Goal: Task Accomplishment & Management: Complete application form

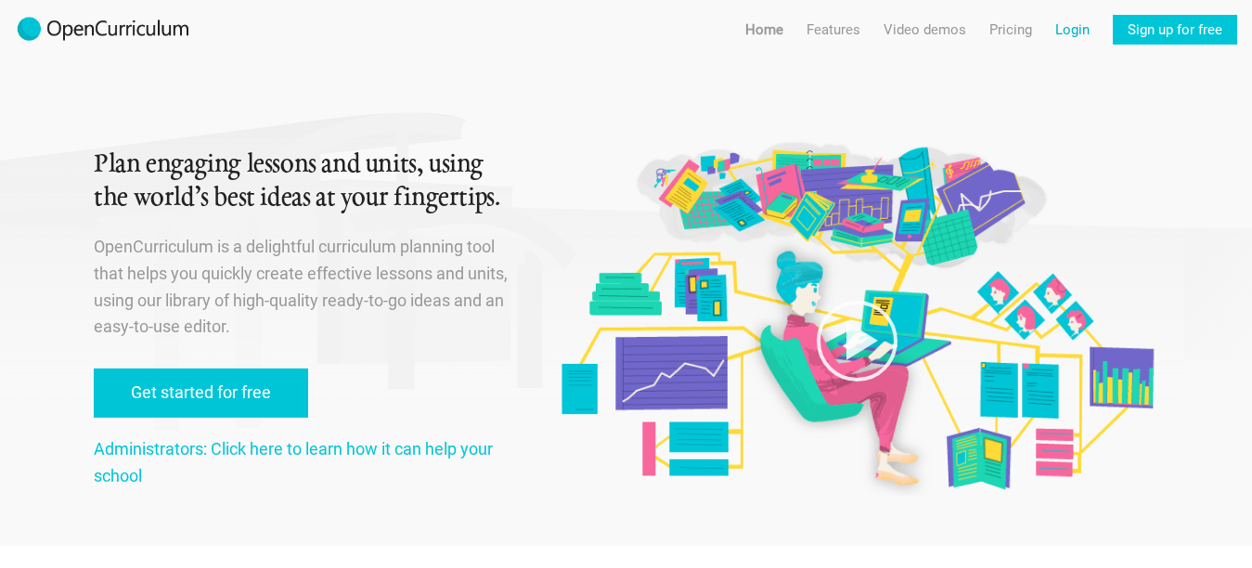
drag, startPoint x: 1075, startPoint y: 32, endPoint x: 1059, endPoint y: 39, distance: 17.4
click at [1059, 39] on link "Login" at bounding box center [1072, 30] width 34 height 30
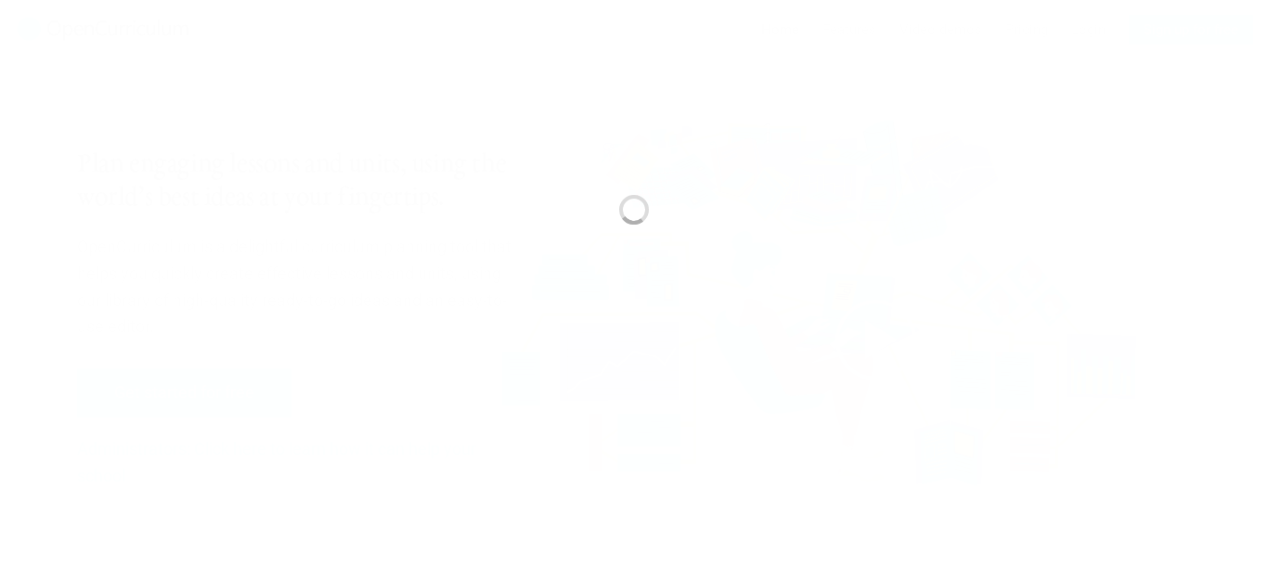
click at [472, 140] on div at bounding box center [634, 284] width 1268 height 568
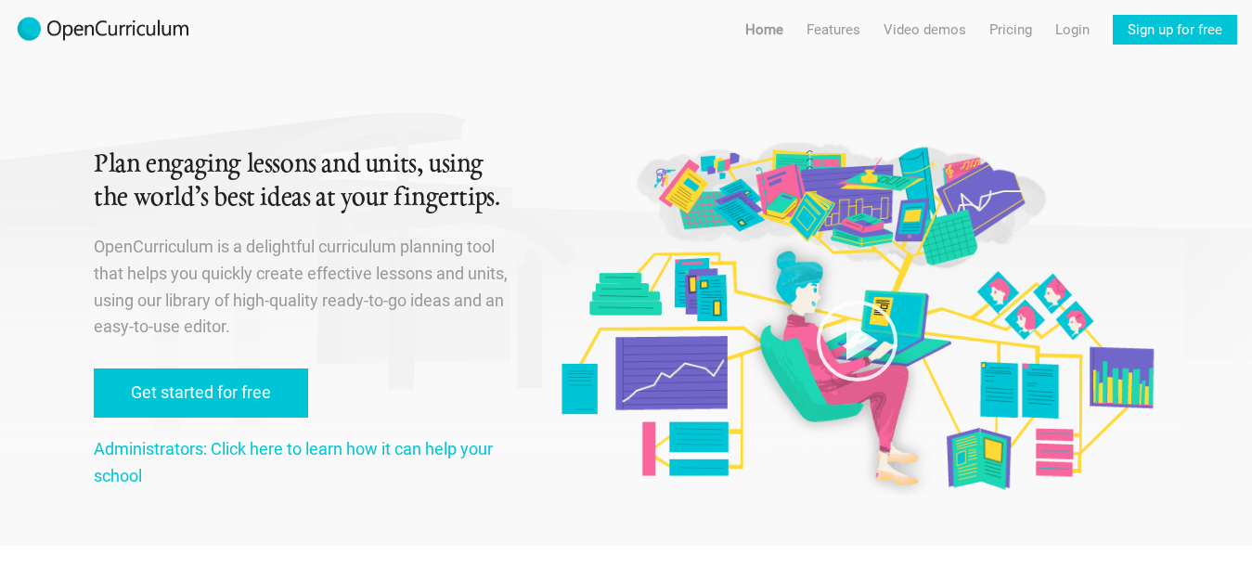
click at [472, 139] on div "Plan engaging lessons and units, using the world’s best ideas at your fingertip…" at bounding box center [303, 273] width 419 height 546
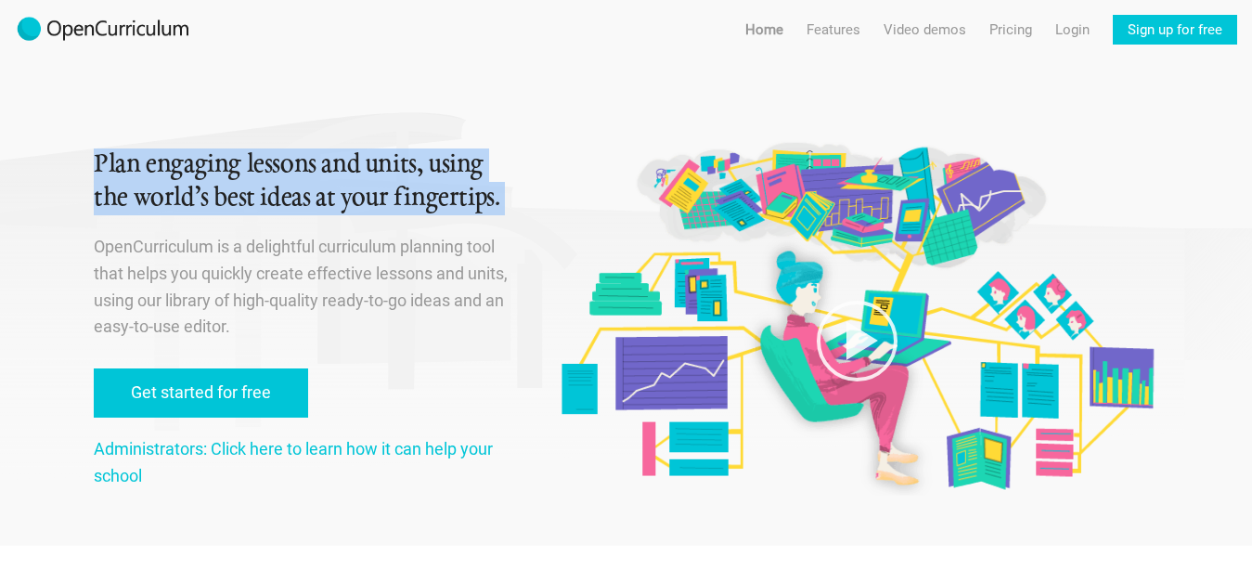
click at [472, 139] on div "Plan engaging lessons and units, using the world’s best ideas at your fingertip…" at bounding box center [303, 273] width 419 height 546
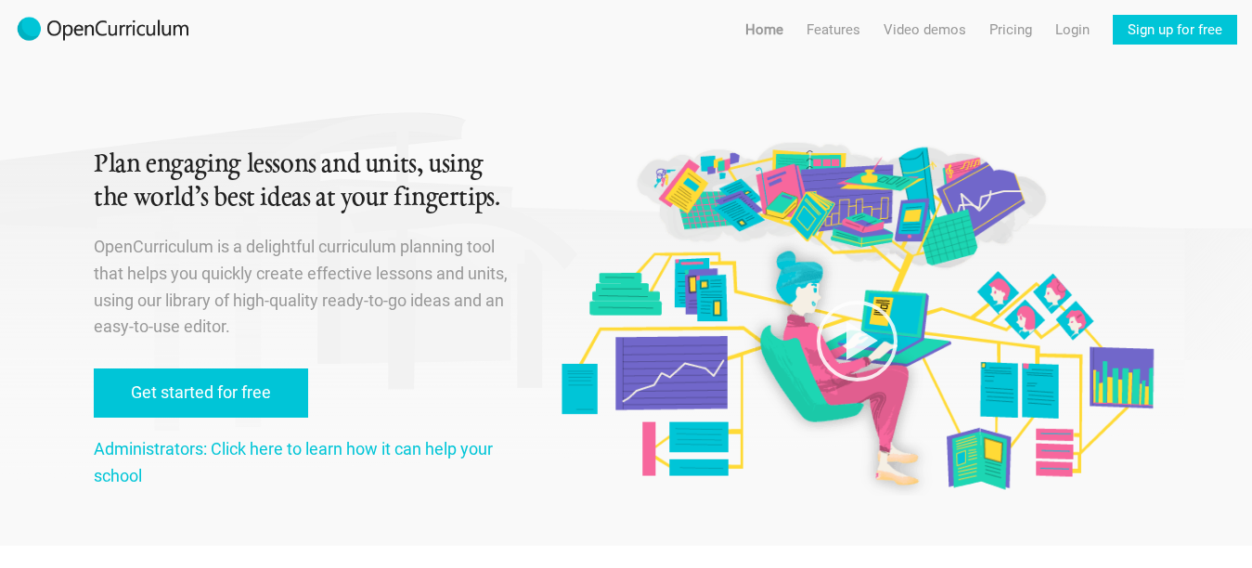
drag, startPoint x: 1061, startPoint y: 19, endPoint x: 1028, endPoint y: 76, distance: 66.1
click at [1028, 76] on div at bounding box center [856, 251] width 603 height 502
click at [1085, 28] on link "Login" at bounding box center [1072, 30] width 34 height 30
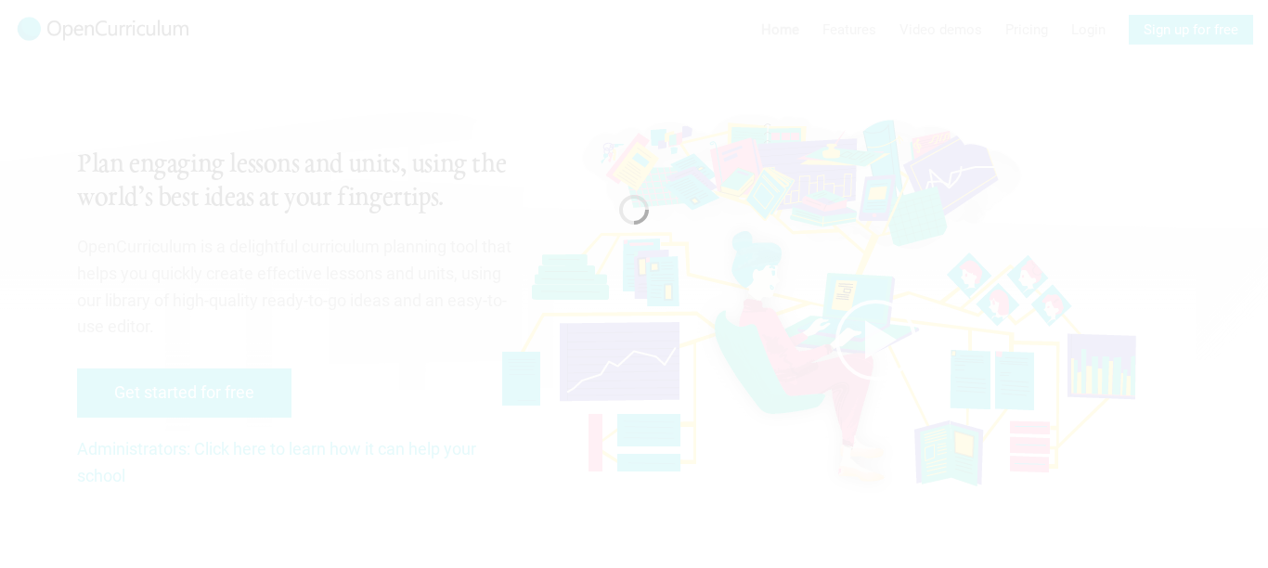
click at [1085, 29] on div at bounding box center [634, 284] width 1268 height 568
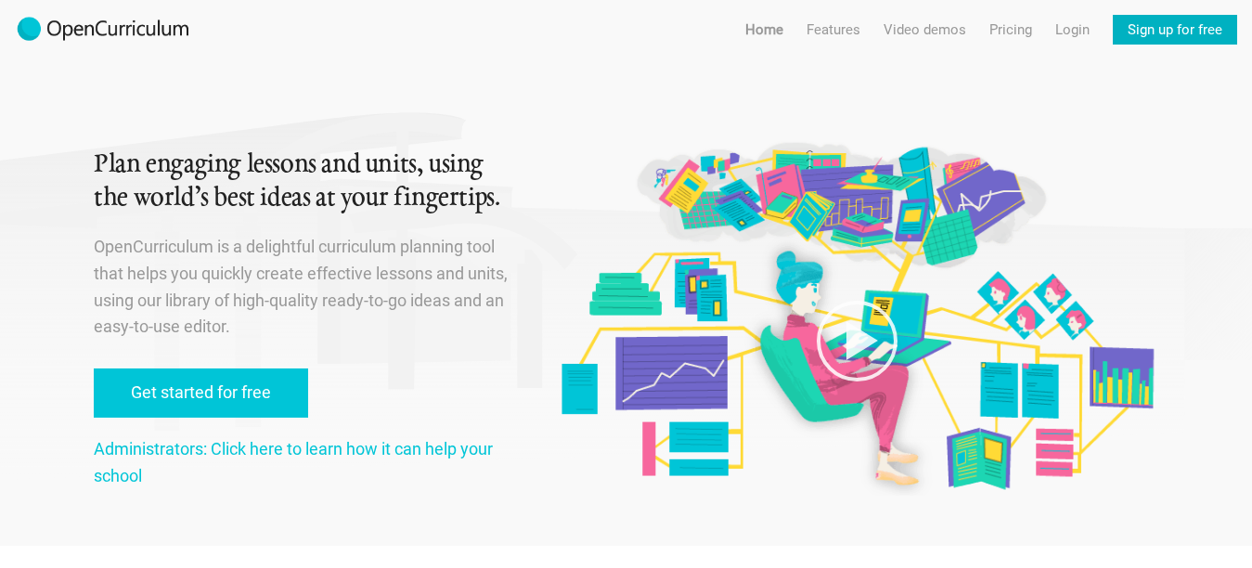
click at [1123, 38] on link "Sign up for free" at bounding box center [1175, 30] width 124 height 30
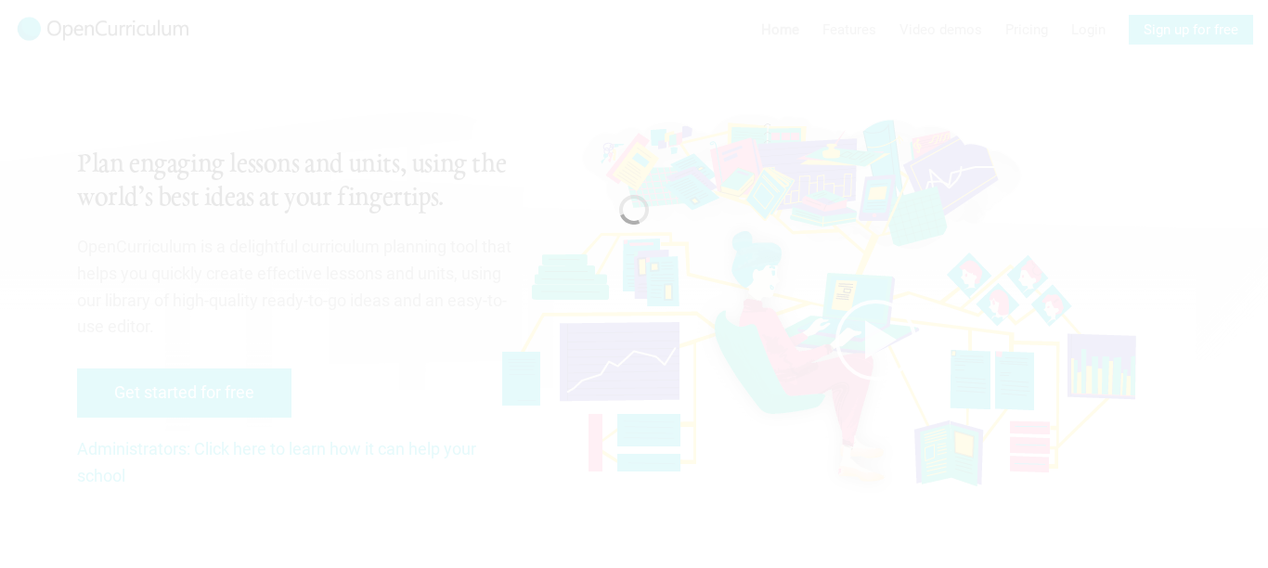
drag, startPoint x: 917, startPoint y: 211, endPoint x: 871, endPoint y: 237, distance: 53.2
click at [871, 237] on div at bounding box center [634, 284] width 1268 height 568
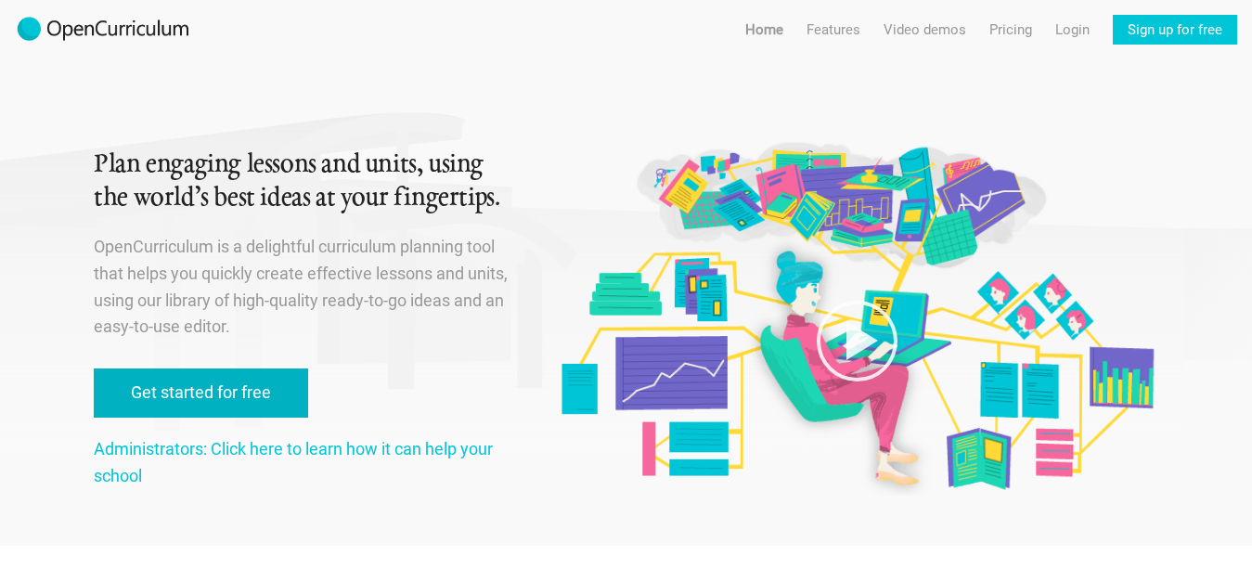
click at [282, 377] on link "Get started for free" at bounding box center [201, 392] width 214 height 49
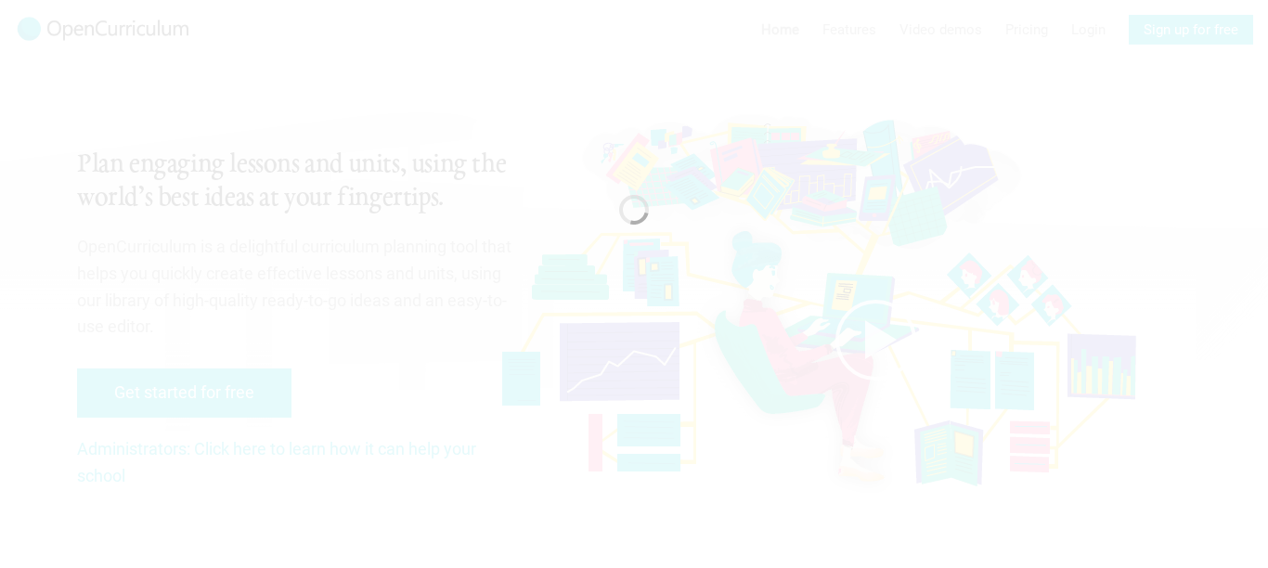
click at [629, 162] on div at bounding box center [634, 284] width 1268 height 568
